Goal: Information Seeking & Learning: Learn about a topic

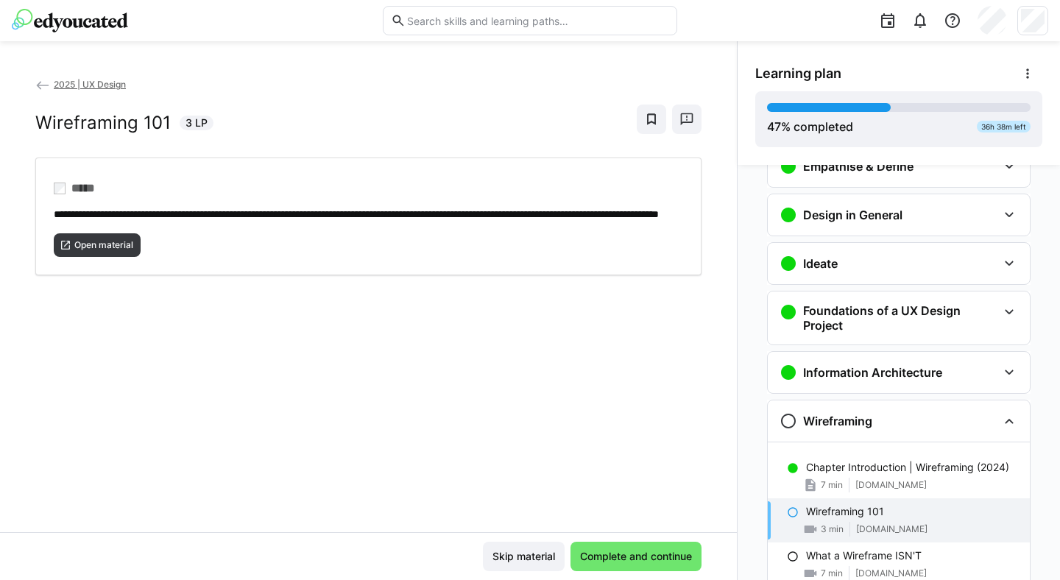
scroll to position [141, 0]
click at [858, 357] on div "Information Architecture" at bounding box center [899, 371] width 262 height 41
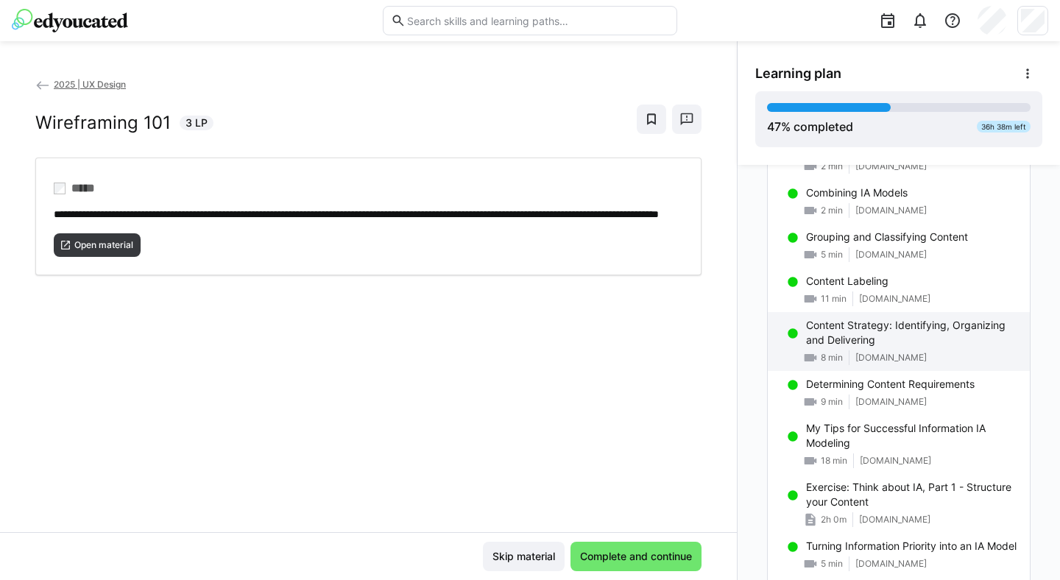
scroll to position [914, 0]
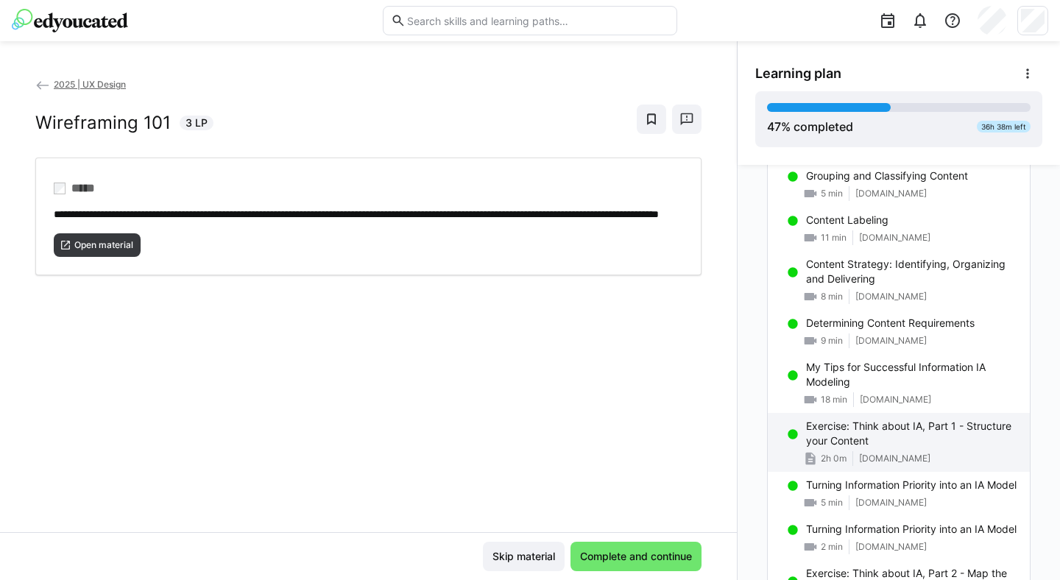
click at [887, 424] on p "Exercise: Think about IA, Part 1 - Structure your Content" at bounding box center [912, 433] width 212 height 29
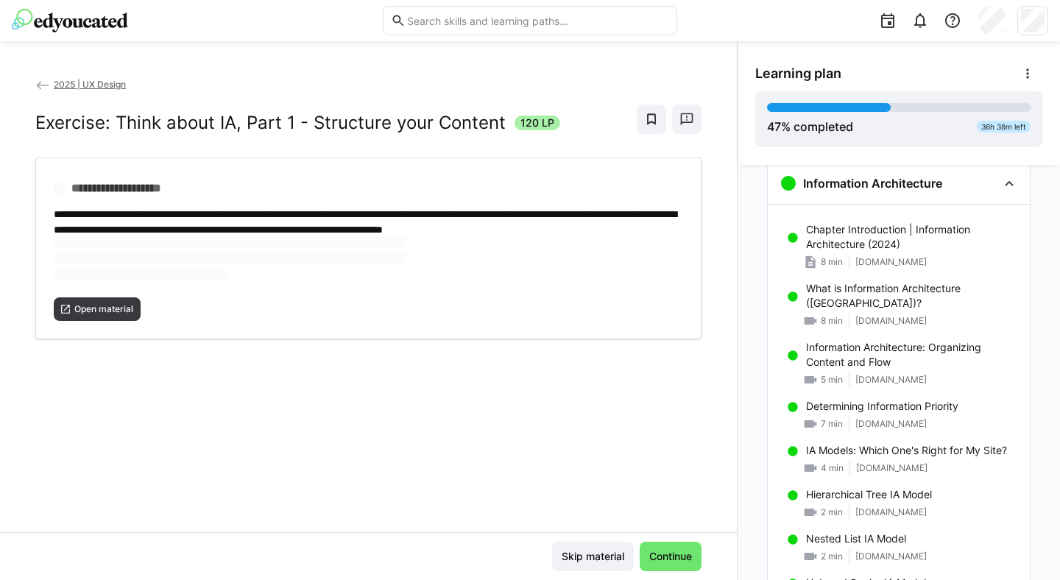
scroll to position [327, 0]
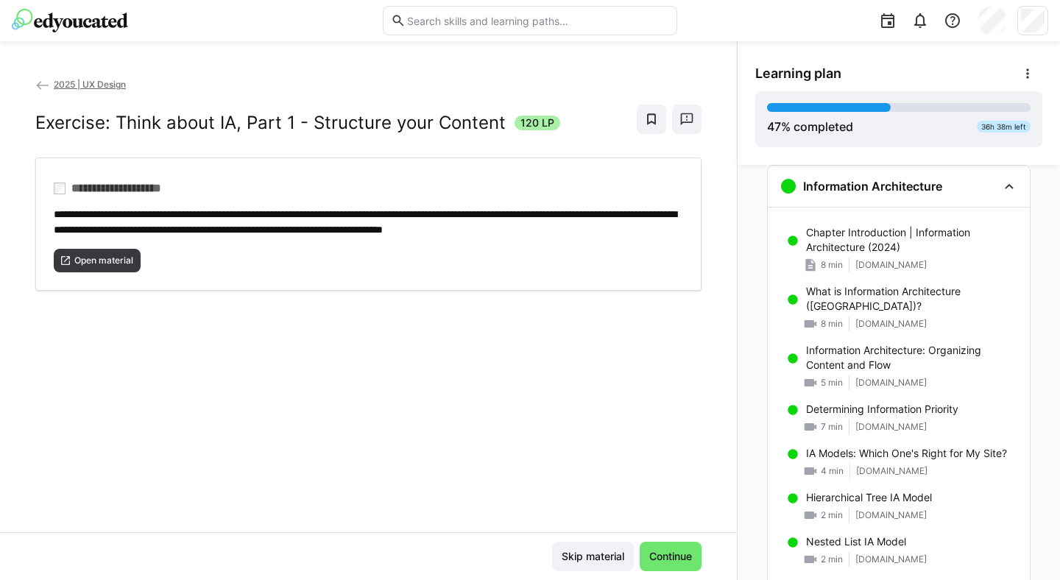
click at [114, 317] on div "**********" at bounding box center [368, 305] width 737 height 456
click at [99, 267] on span "Open material" at bounding box center [104, 261] width 62 height 12
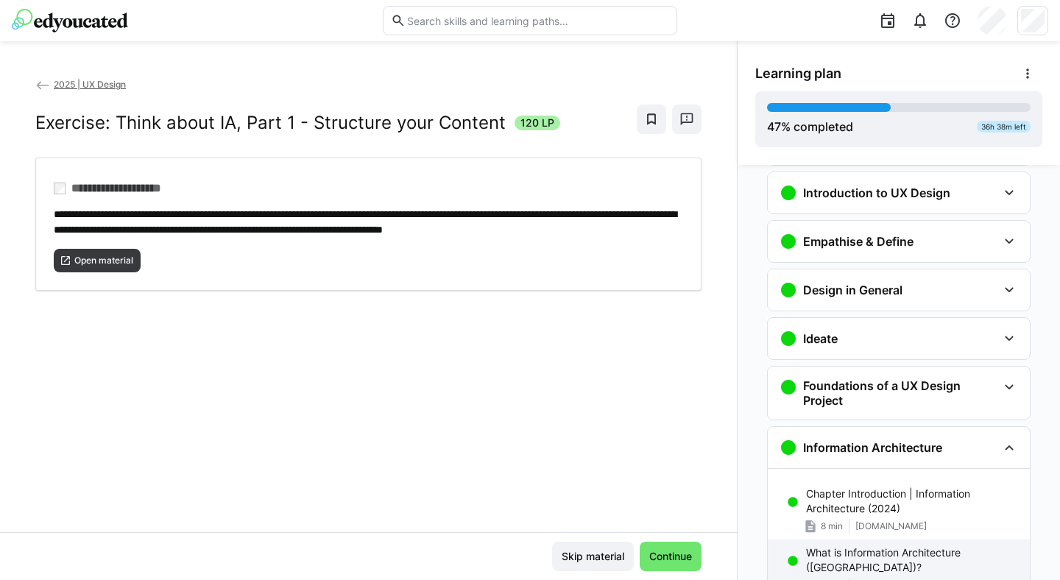
scroll to position [63, 0]
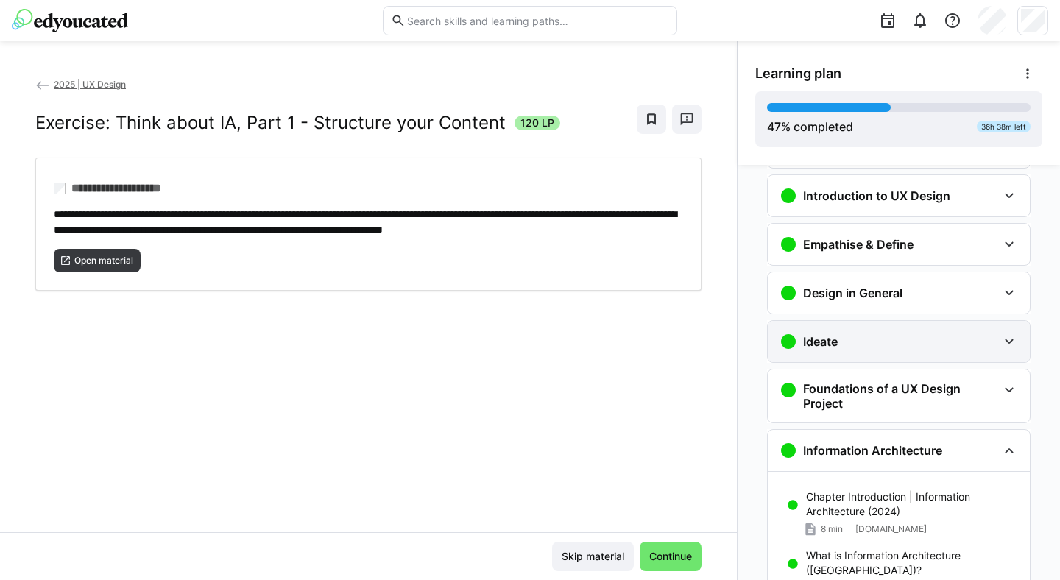
click at [893, 331] on div "Ideate" at bounding box center [899, 341] width 262 height 41
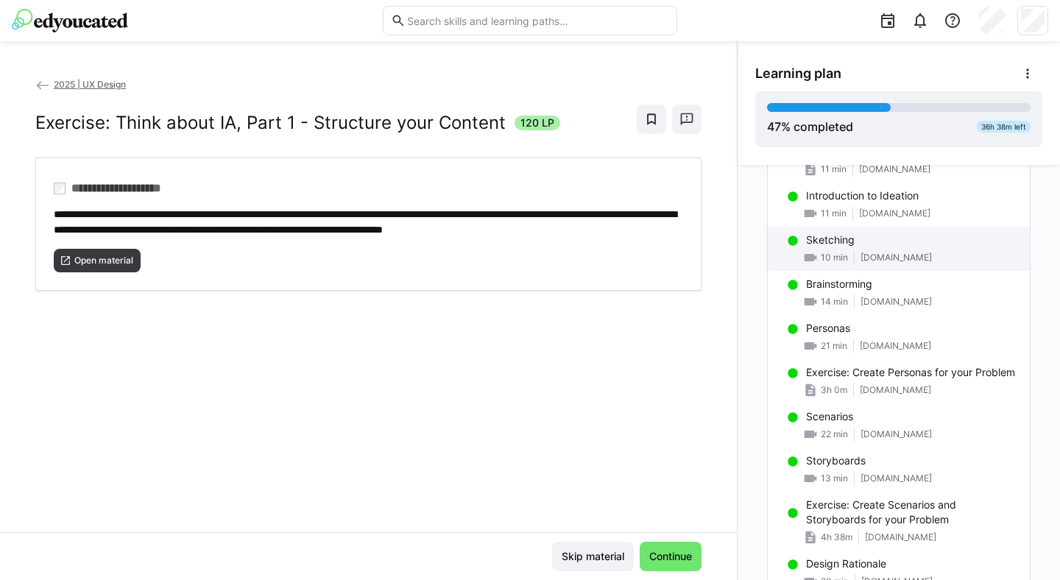
scroll to position [306, 0]
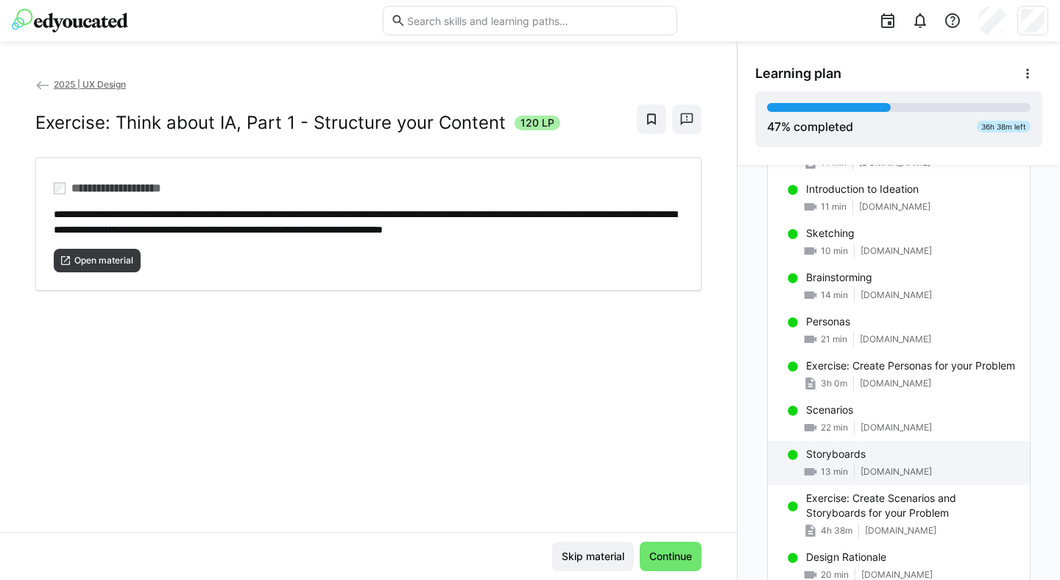
click at [854, 457] on p "Storyboards" at bounding box center [836, 454] width 60 height 15
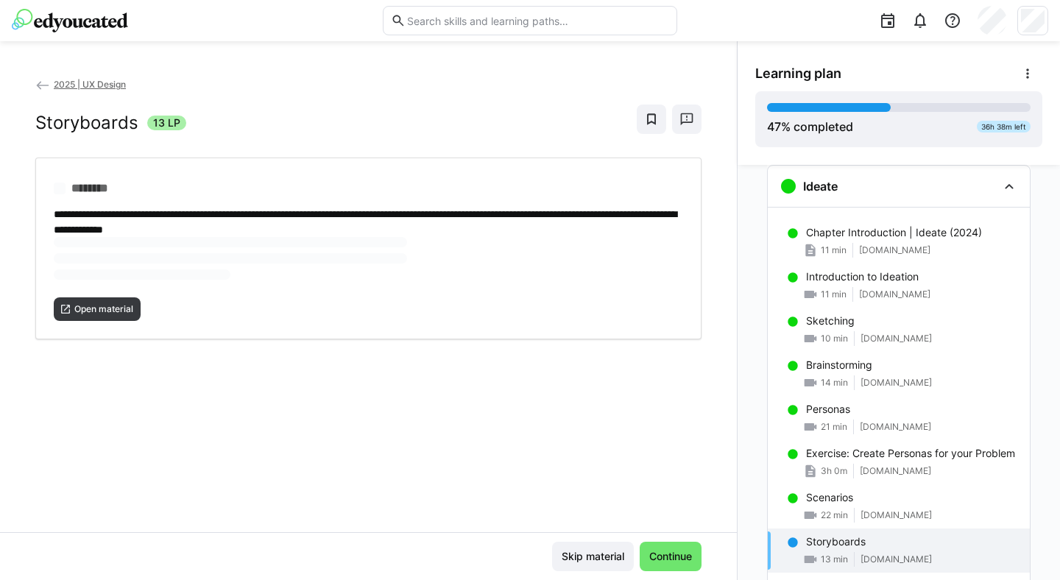
scroll to position [218, 0]
click at [82, 255] on span "Open material" at bounding box center [104, 261] width 62 height 12
click at [114, 251] on span "Open material" at bounding box center [97, 261] width 87 height 24
